Goal: Find specific page/section: Find specific page/section

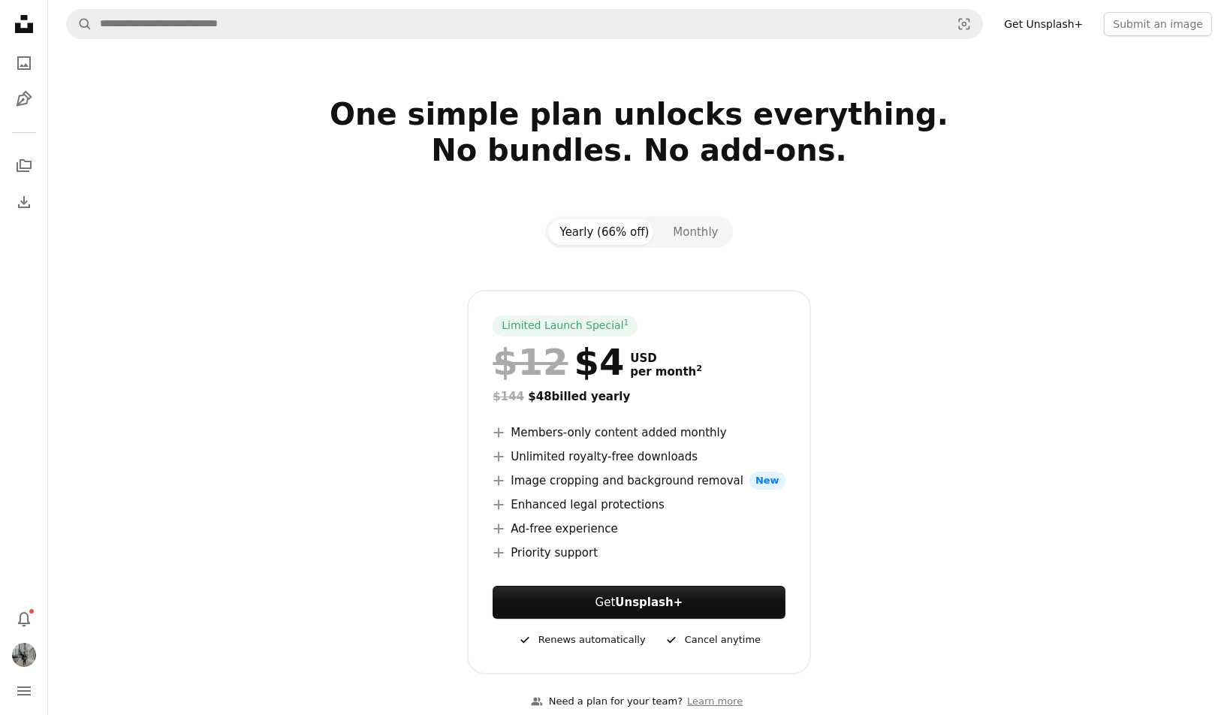
click at [31, 27] on icon at bounding box center [24, 24] width 18 height 18
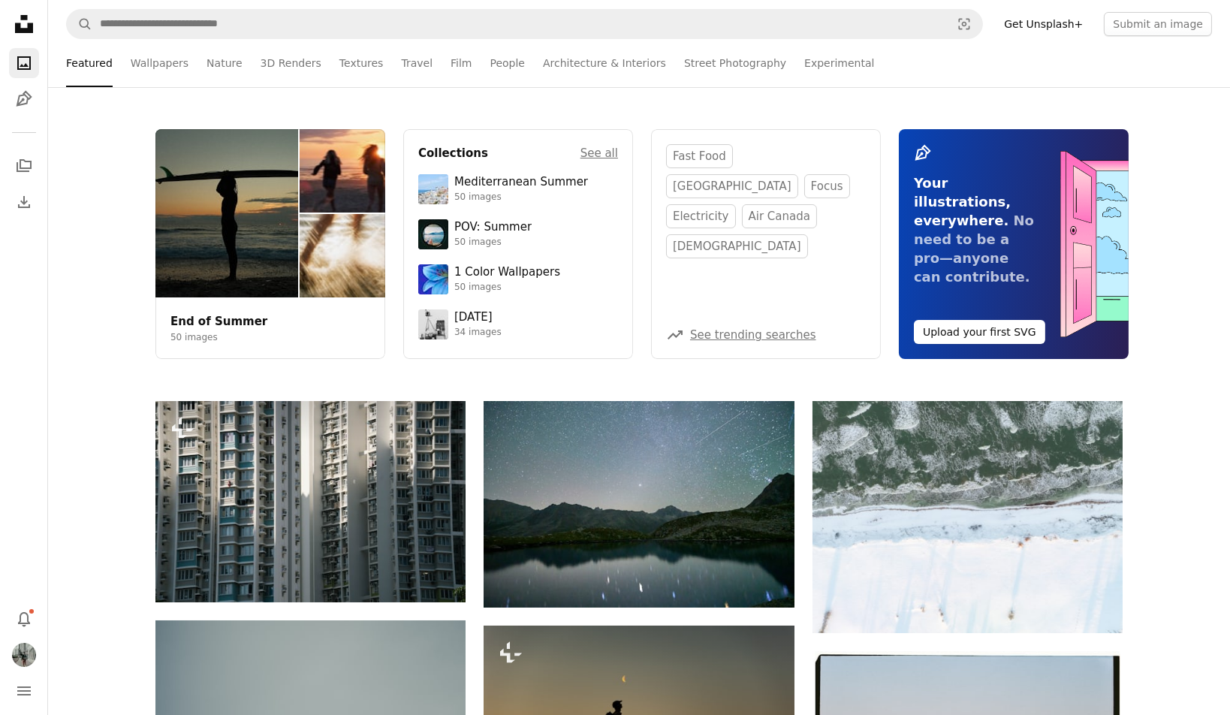
click at [26, 26] on icon "Unsplash logo Unsplash Home" at bounding box center [24, 24] width 30 height 30
click at [23, 654] on img "Profile" at bounding box center [24, 655] width 24 height 24
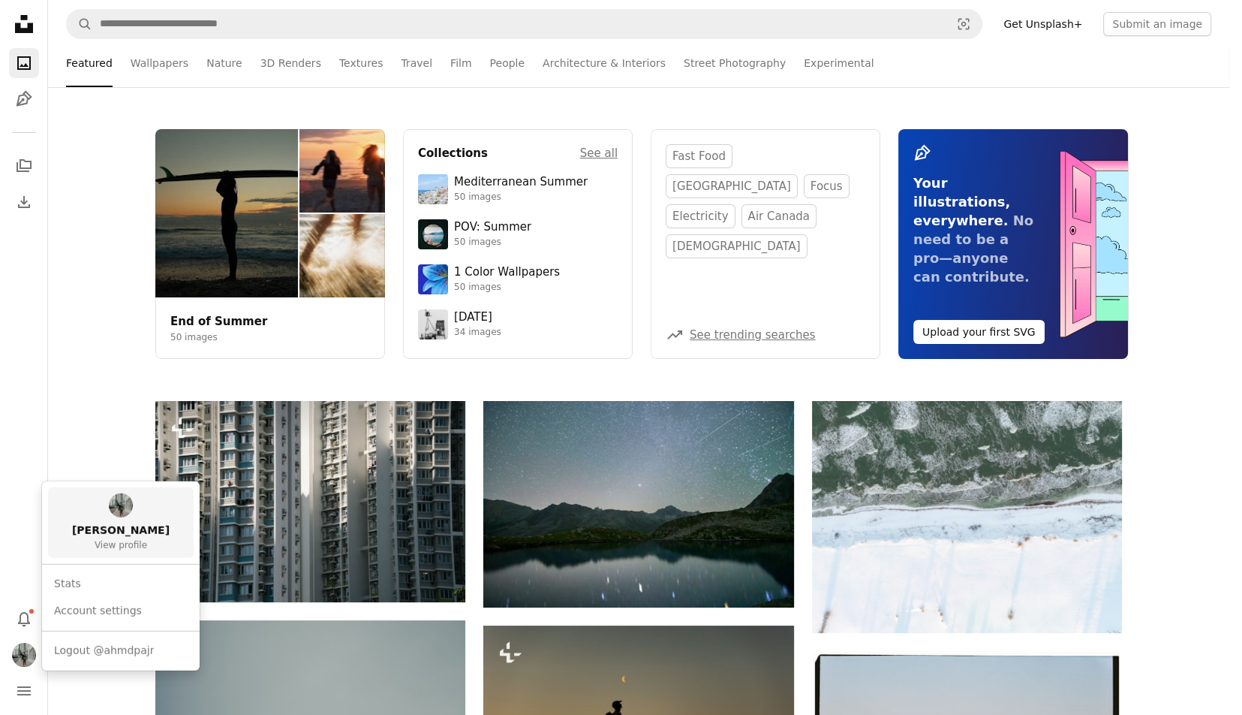
click at [98, 547] on span "View profile" at bounding box center [121, 546] width 53 height 12
